Goal: Transaction & Acquisition: Purchase product/service

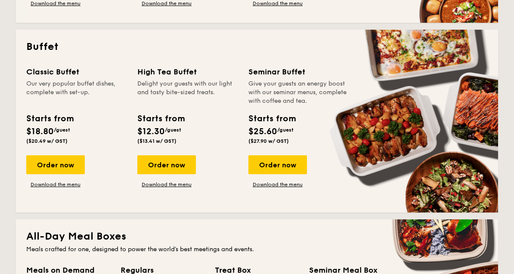
scroll to position [360, 0]
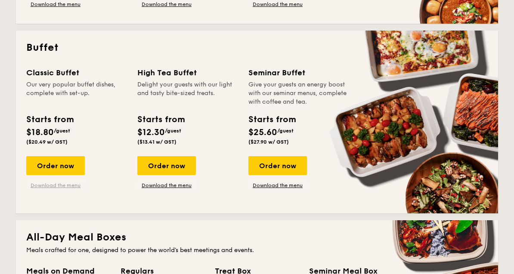
click at [61, 186] on link "Download the menu" at bounding box center [55, 185] width 59 height 7
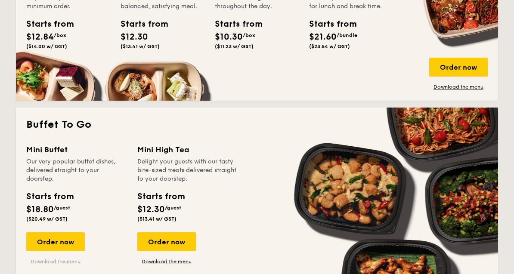
scroll to position [662, 0]
click at [48, 265] on link "Download the menu" at bounding box center [55, 261] width 59 height 7
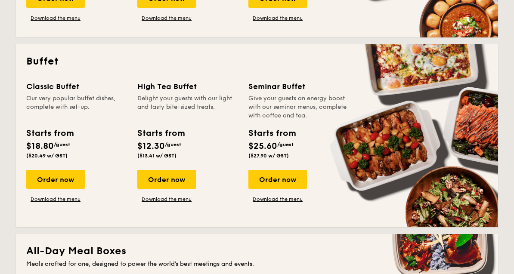
scroll to position [346, 0]
click at [57, 202] on link "Download the menu" at bounding box center [55, 199] width 59 height 7
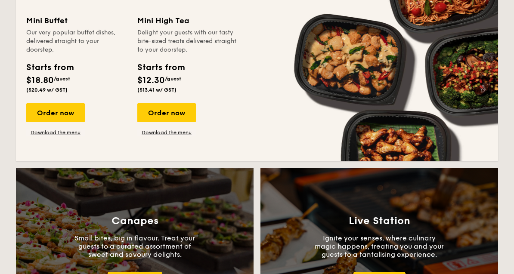
scroll to position [792, 0]
click at [62, 118] on div "Order now" at bounding box center [55, 112] width 59 height 19
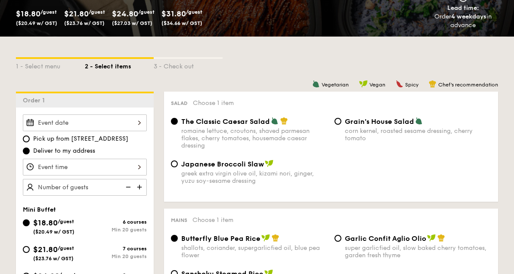
scroll to position [151, 0]
click at [130, 127] on div at bounding box center [85, 122] width 124 height 17
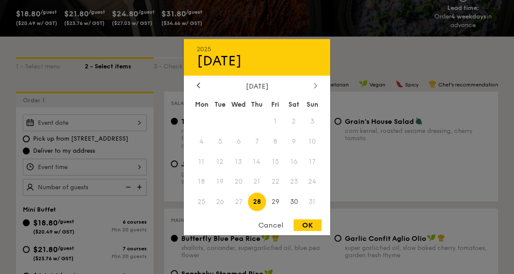
click at [315, 88] on icon at bounding box center [315, 85] width 3 height 5
click at [315, 151] on span "14" at bounding box center [312, 141] width 19 height 19
click at [326, 206] on div "Mon Tue Wed Thu Fri Sat Sun 1 2 3 4 5 6 7 8 9 10 11 12 13 14 15 16 17 18 19 20 …" at bounding box center [257, 154] width 146 height 116
click at [273, 231] on div "Cancel" at bounding box center [271, 226] width 42 height 12
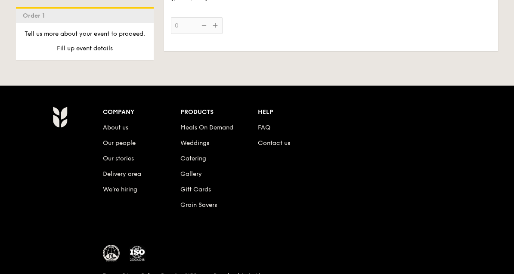
scroll to position [1858, 0]
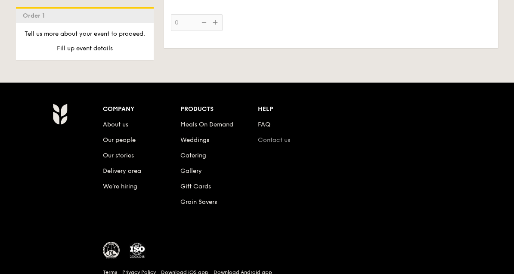
click at [281, 144] on link "Contact us" at bounding box center [274, 139] width 32 height 7
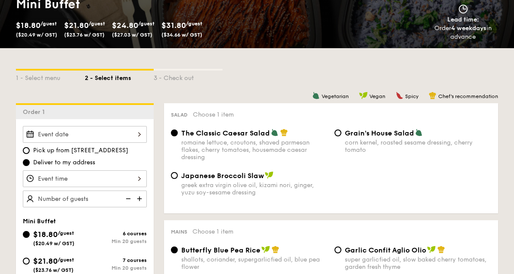
scroll to position [139, 0]
click at [26, 154] on input "Pick up from [STREET_ADDRESS]" at bounding box center [26, 150] width 7 height 7
radio input "true"
click at [114, 137] on div at bounding box center [85, 134] width 124 height 17
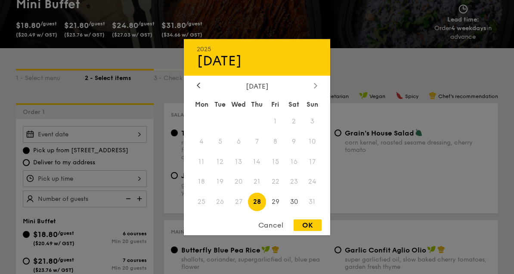
click at [314, 90] on div at bounding box center [316, 86] width 8 height 8
click at [274, 231] on div "Cancel" at bounding box center [271, 226] width 42 height 12
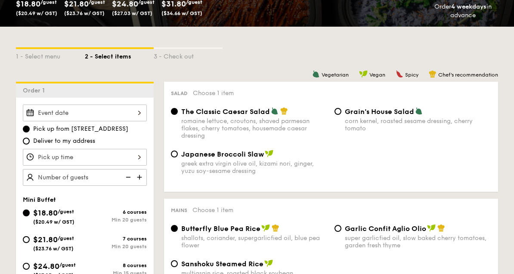
scroll to position [167, 0]
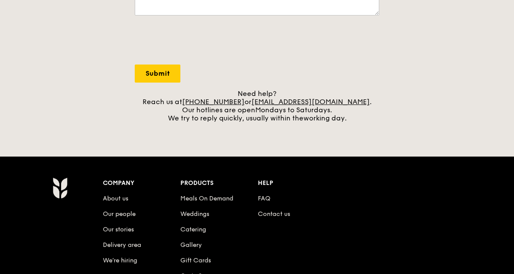
scroll to position [298, 0]
click at [262, 202] on link "FAQ" at bounding box center [264, 198] width 12 height 7
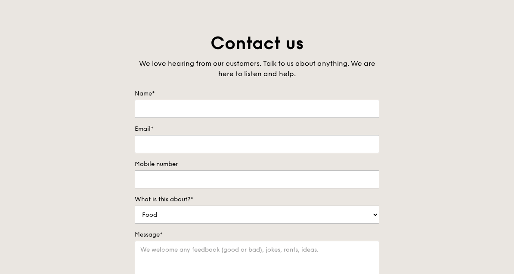
scroll to position [0, 0]
